Goal: Check status: Check status

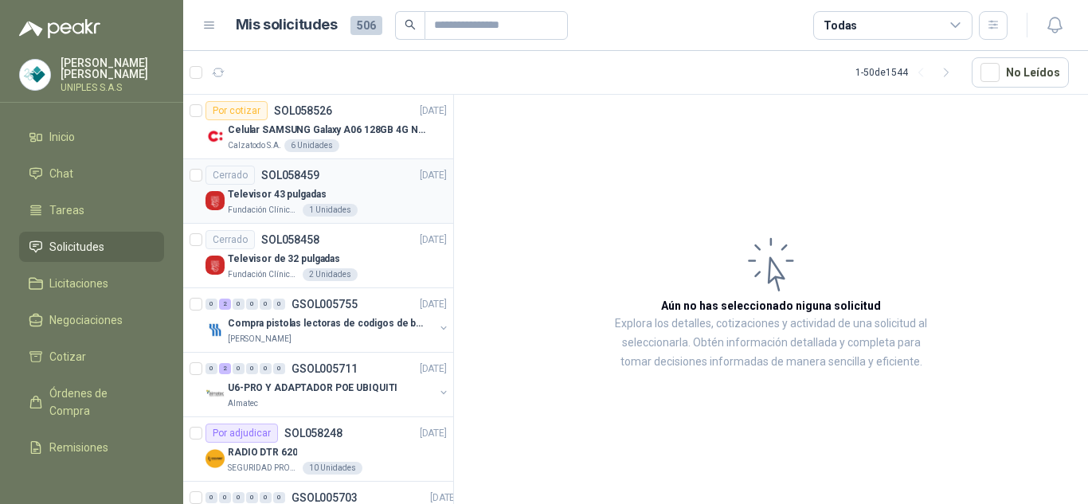
click at [292, 171] on p "SOL058459" at bounding box center [290, 175] width 58 height 11
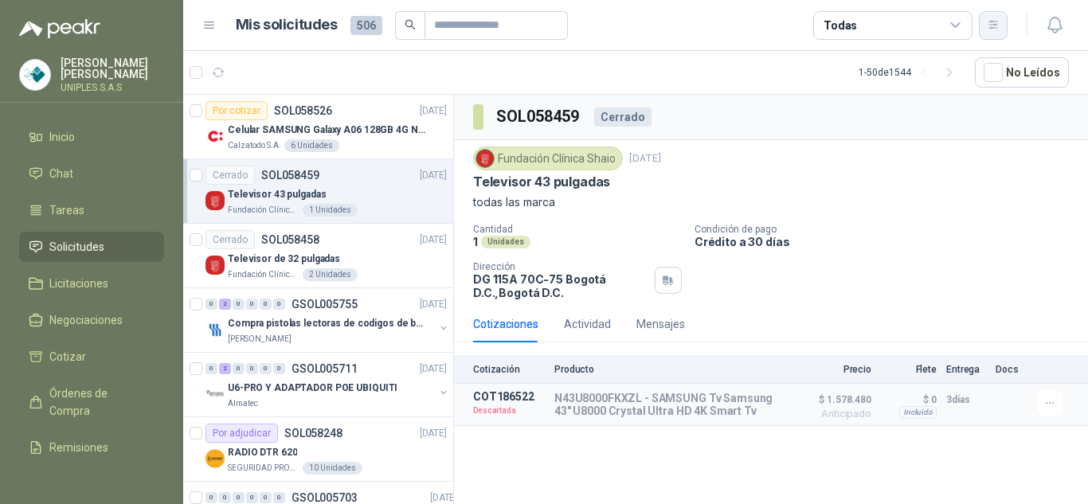
click at [986, 28] on button "button" at bounding box center [993, 25] width 29 height 29
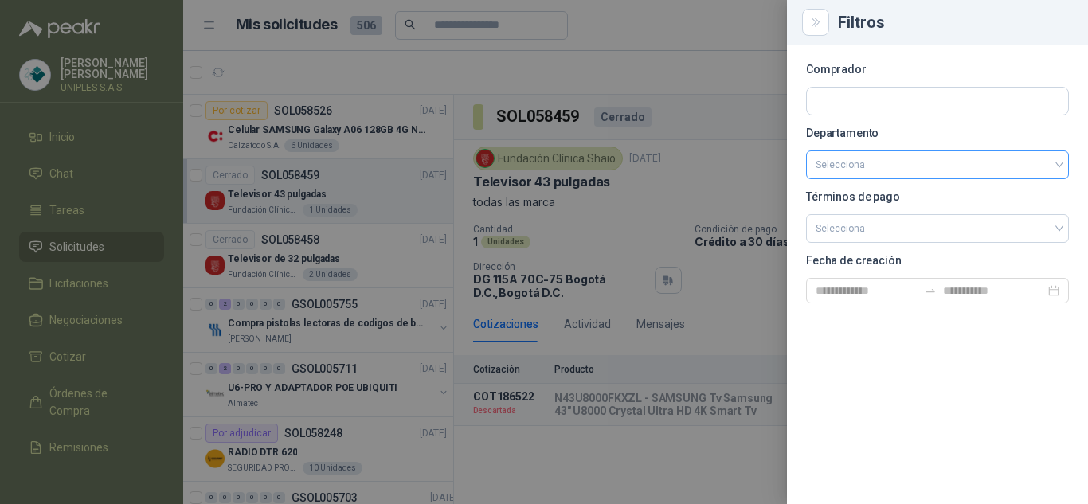
click at [1063, 166] on div "Selecciona" at bounding box center [937, 165] width 263 height 29
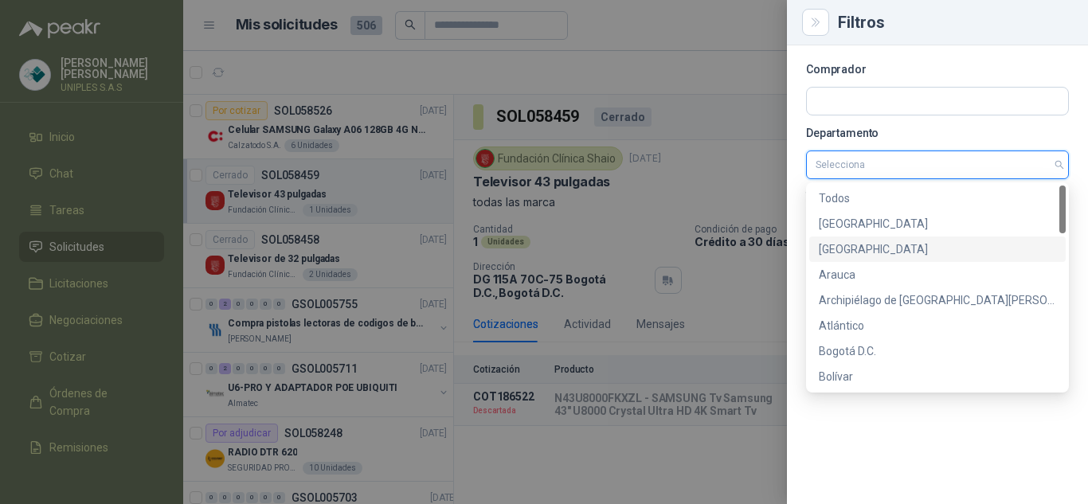
click at [854, 248] on div "Antioquia" at bounding box center [937, 250] width 237 height 18
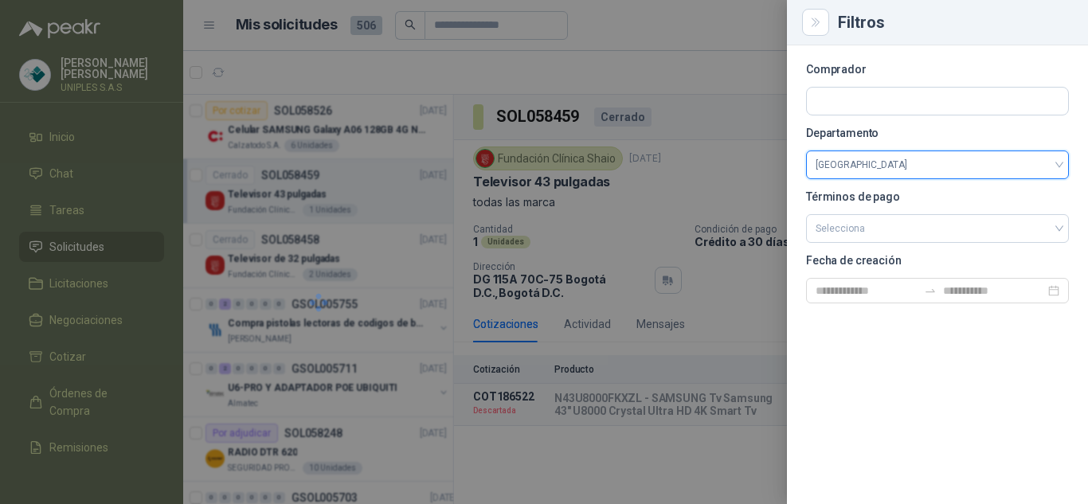
click at [996, 349] on div "Comprador Departamento Antioquia Antioquia Términos de pago Selecciona Fecha de…" at bounding box center [937, 274] width 301 height 459
click at [743, 60] on div at bounding box center [544, 252] width 1088 height 504
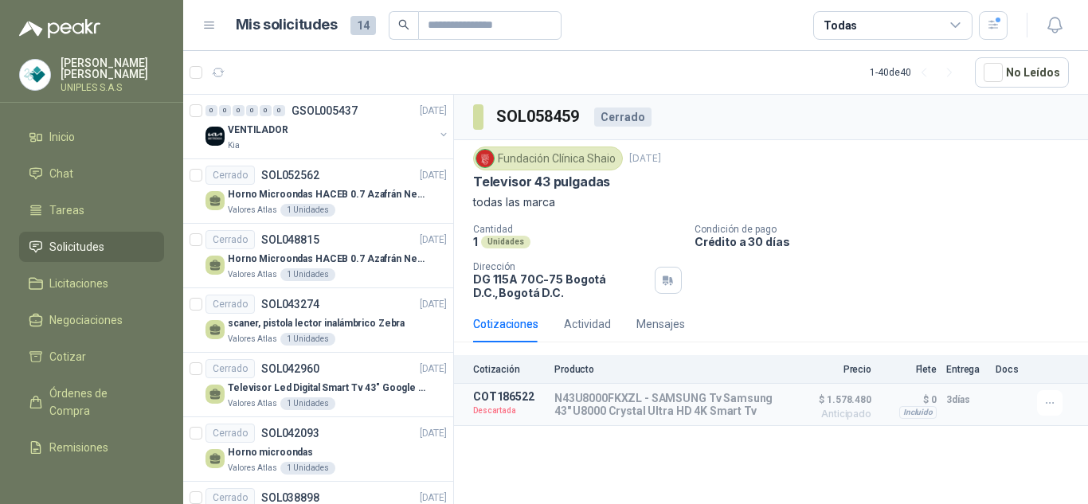
click at [953, 28] on icon at bounding box center [956, 25] width 14 height 14
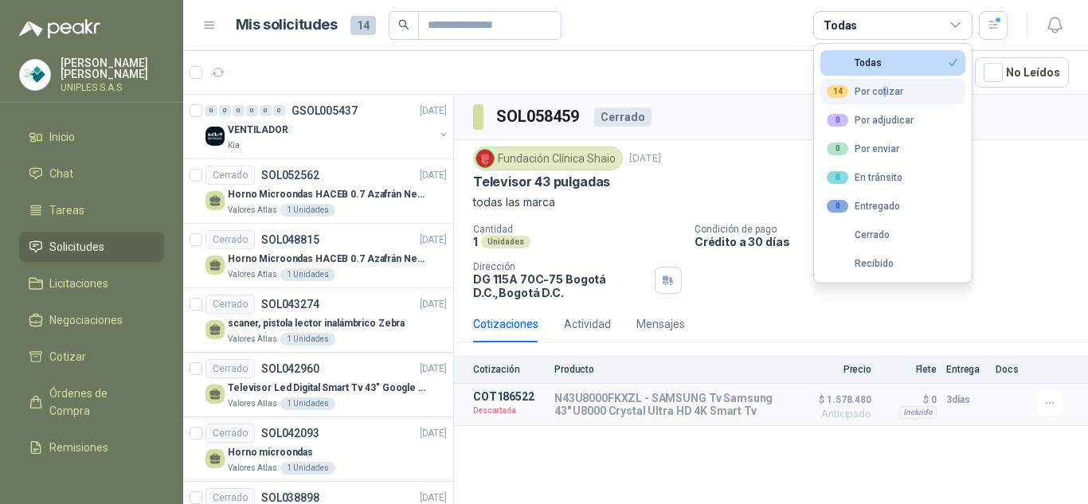
click at [884, 88] on div "14 Por cotizar" at bounding box center [865, 91] width 76 height 13
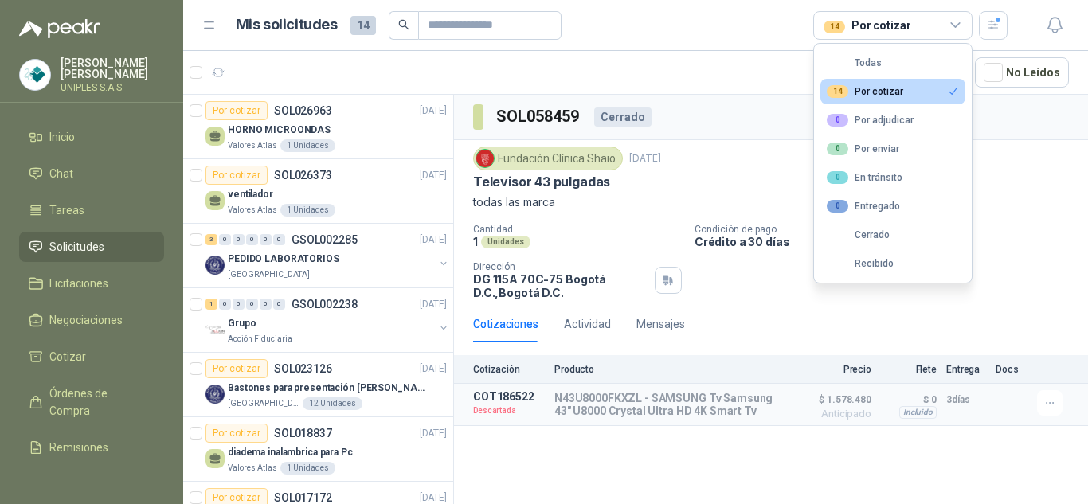
click at [1057, 202] on p "todas las marca" at bounding box center [771, 203] width 596 height 18
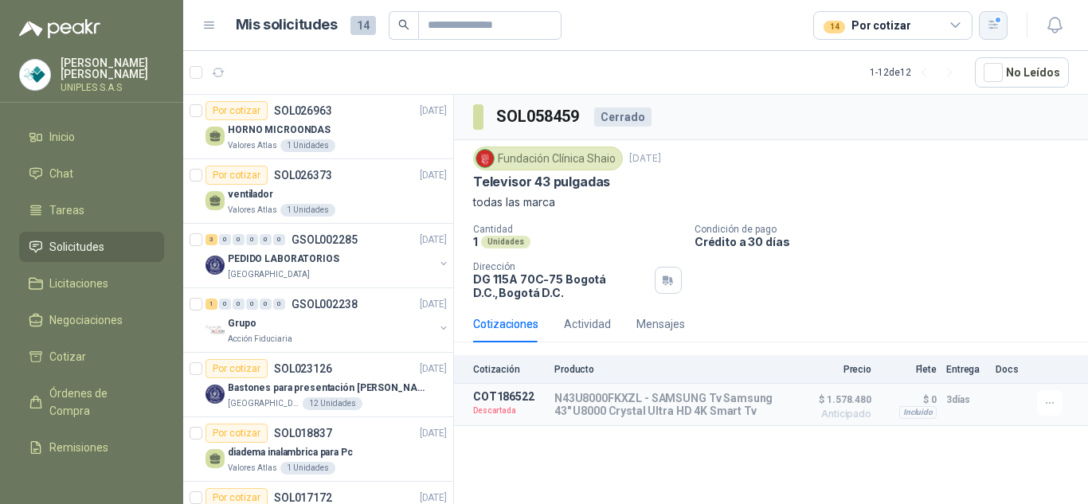
click at [1001, 25] on button "button" at bounding box center [993, 25] width 29 height 29
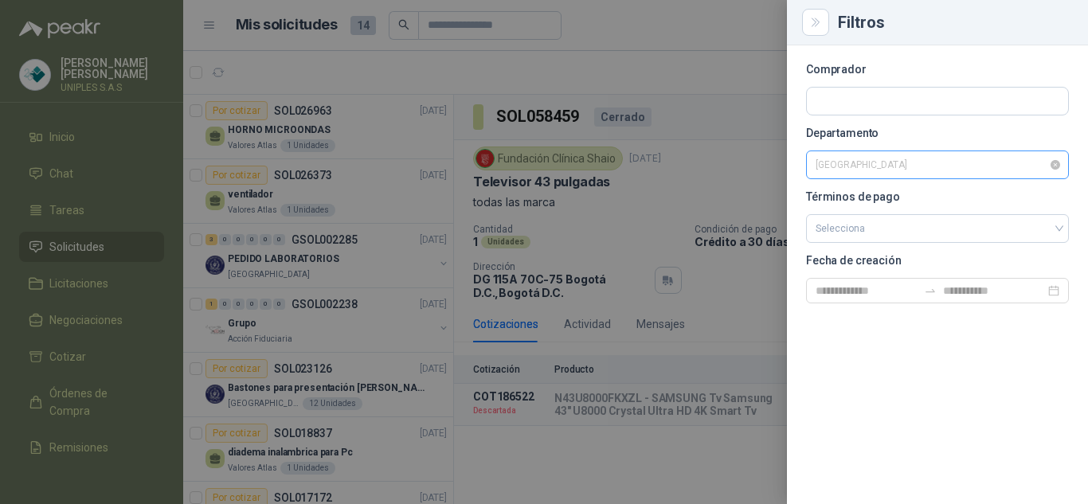
click at [916, 168] on span "Antioquia" at bounding box center [938, 165] width 244 height 24
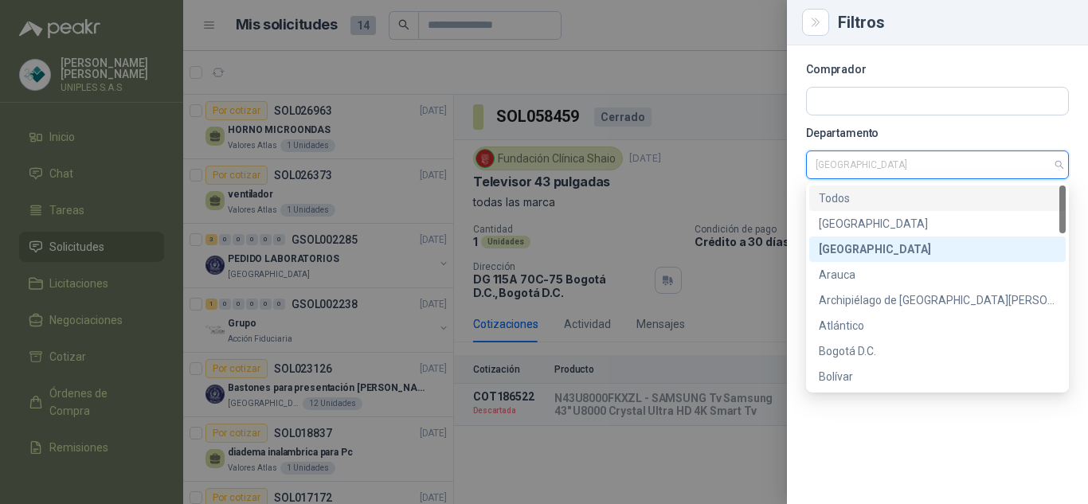
click at [851, 197] on div "Todos" at bounding box center [937, 199] width 237 height 18
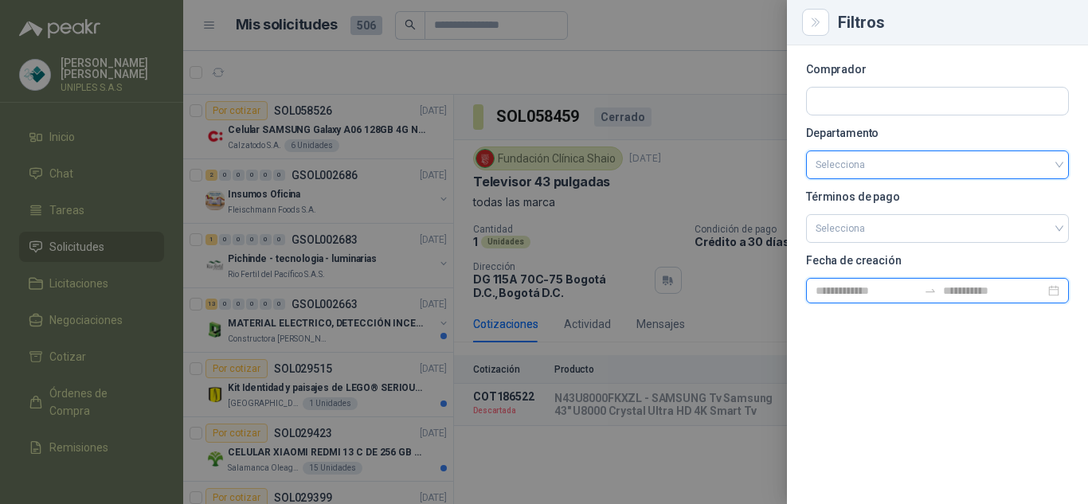
click at [888, 292] on input at bounding box center [867, 291] width 102 height 18
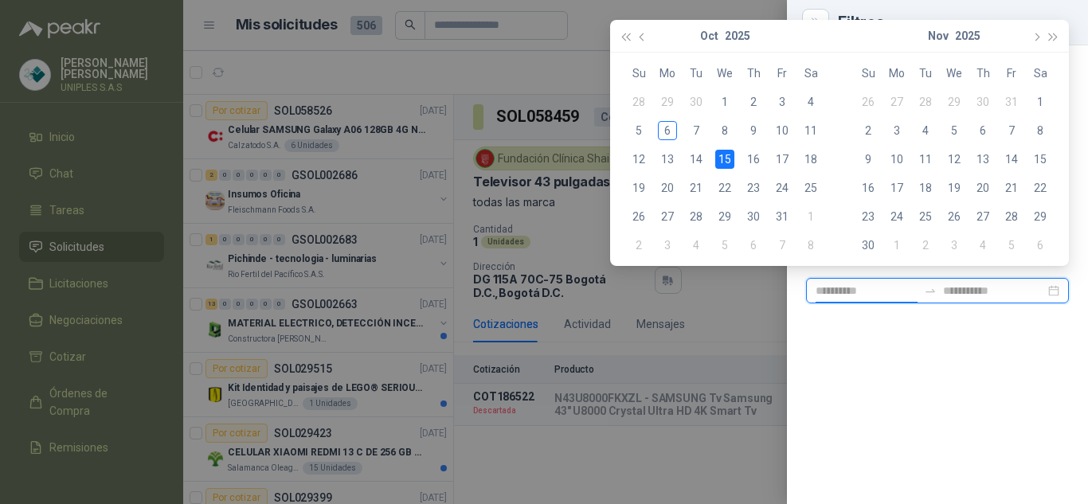
type input "**********"
click at [724, 105] on div "1" at bounding box center [725, 101] width 19 height 19
type input "**********"
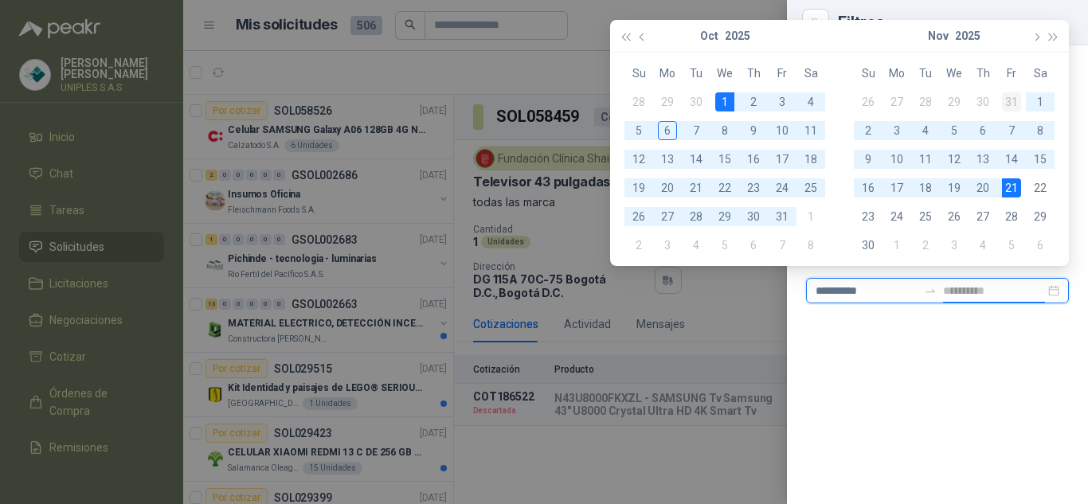
type input "**********"
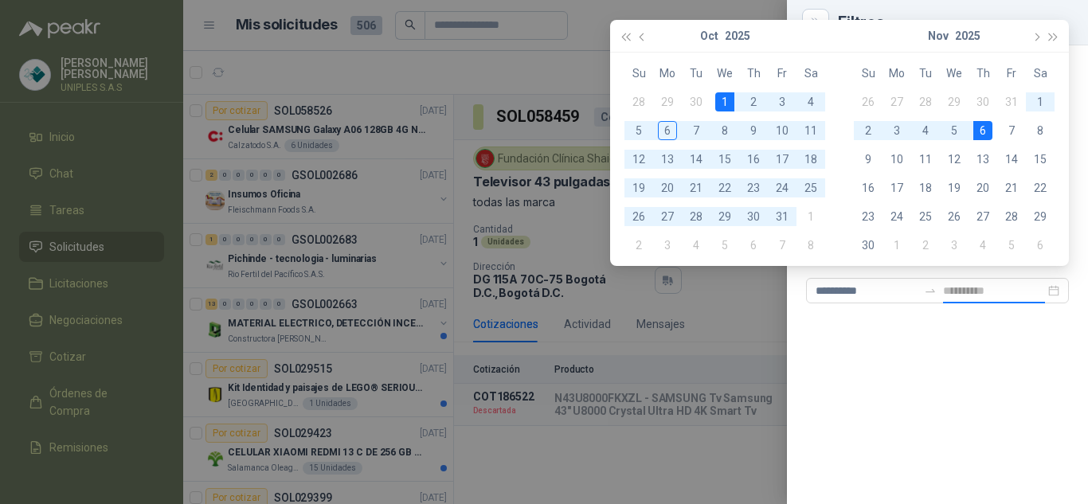
click at [986, 125] on div "6" at bounding box center [983, 130] width 19 height 19
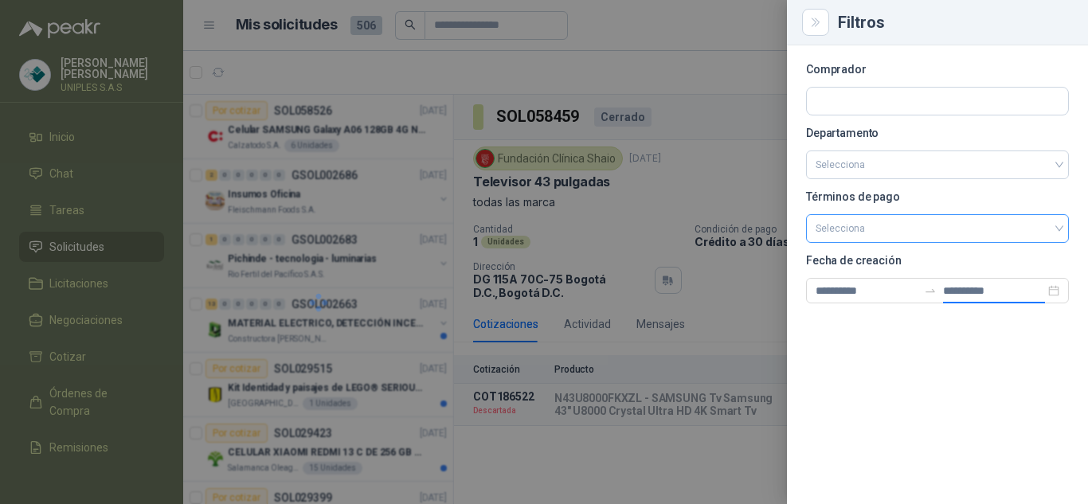
type input "**********"
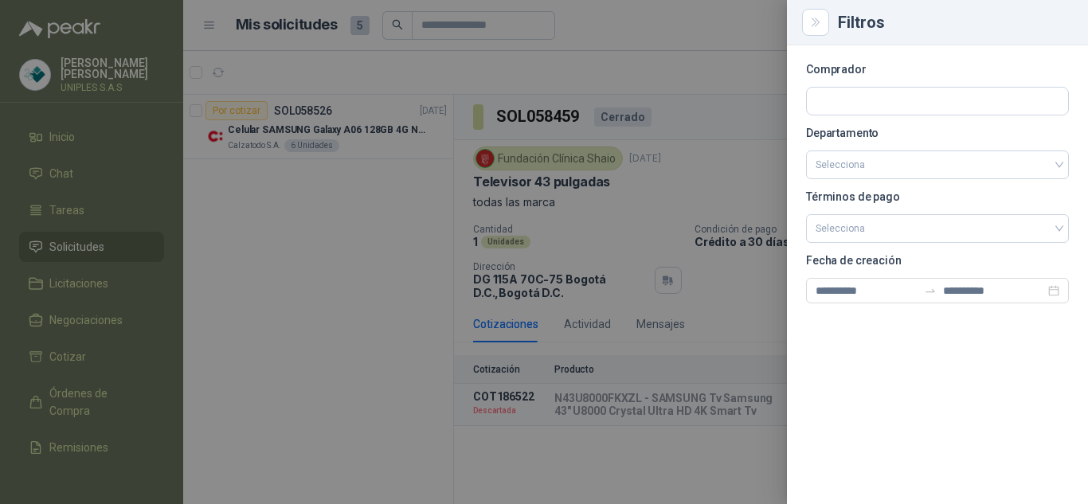
click at [340, 306] on div at bounding box center [544, 252] width 1088 height 504
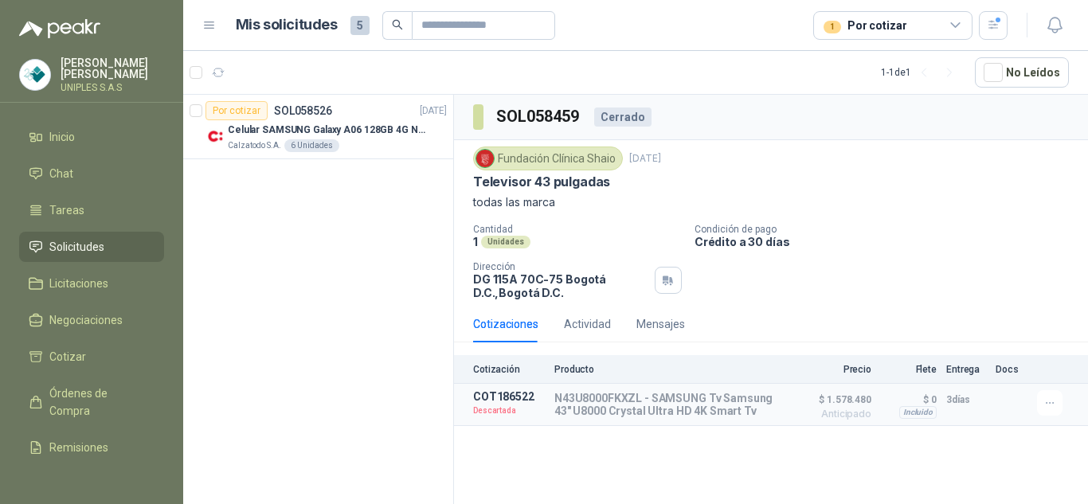
click at [966, 18] on div "1 Por cotizar" at bounding box center [893, 25] width 159 height 29
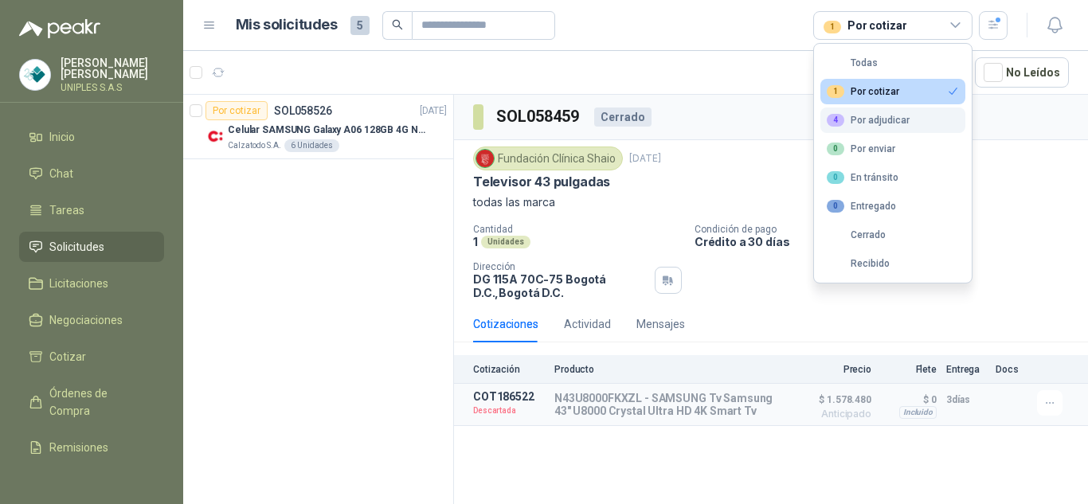
click at [876, 117] on div "4 Por adjudicar" at bounding box center [868, 120] width 83 height 13
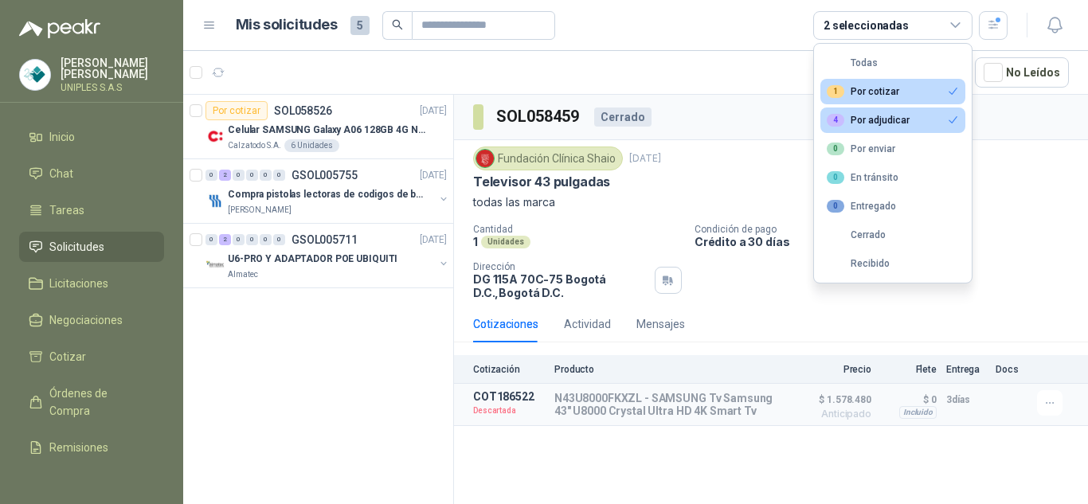
click at [1045, 167] on div "Fundación Clínica Shaio 2 oct, 2025" at bounding box center [771, 159] width 596 height 24
